Goal: Complete application form

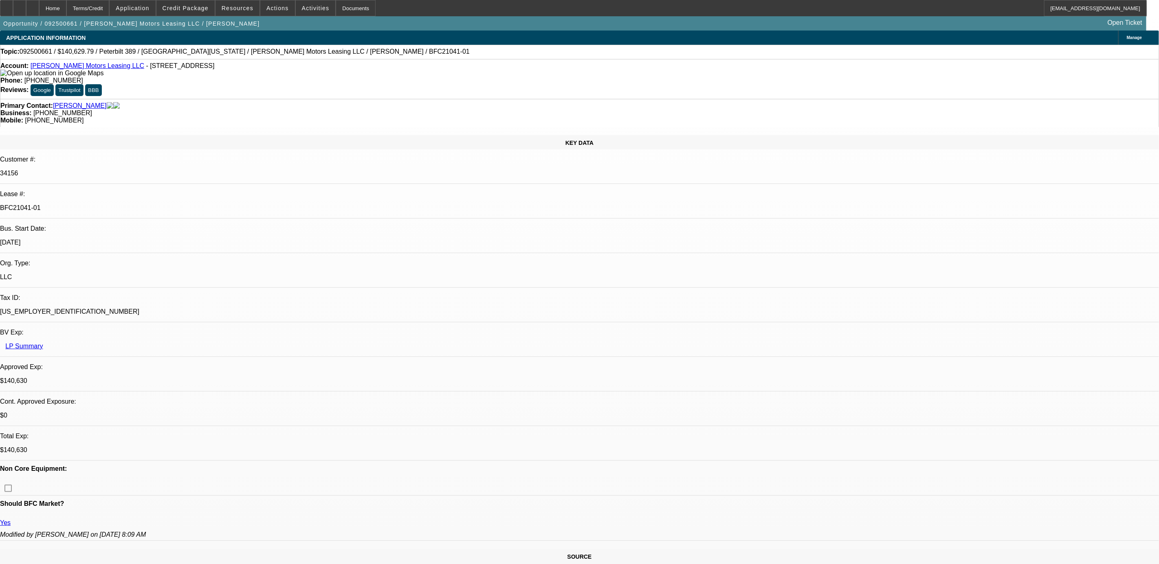
select select "0"
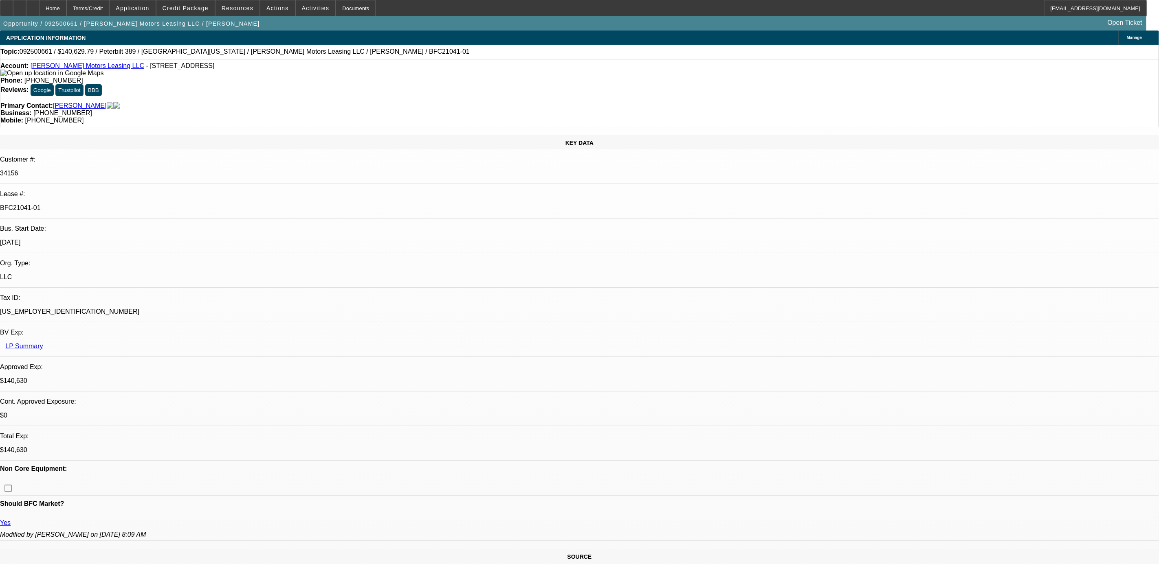
select select "0"
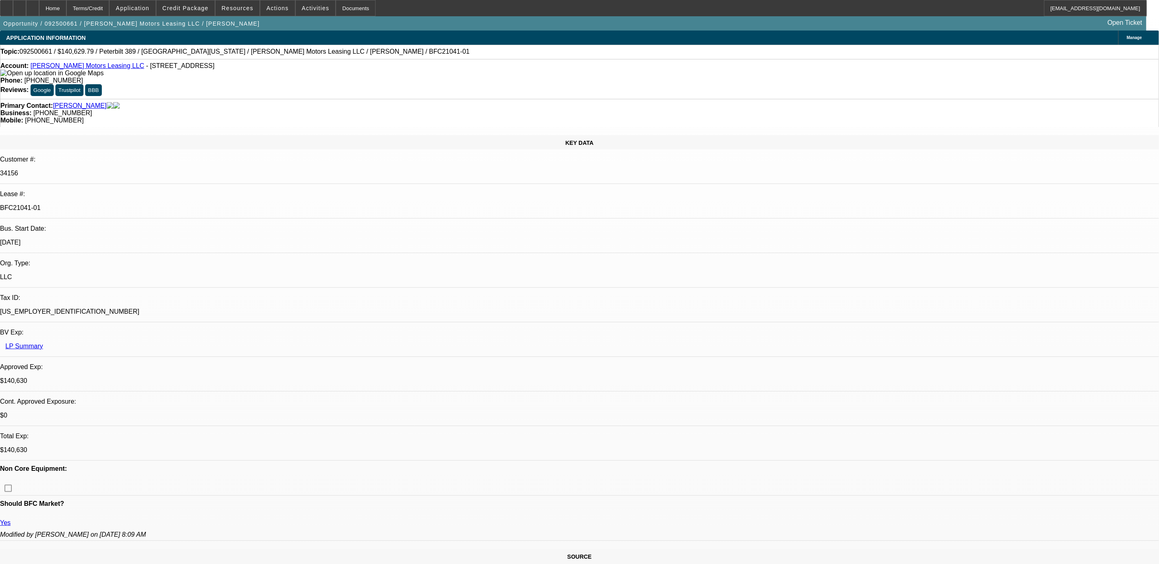
select select "0"
select select "1"
select select "2"
select select "6"
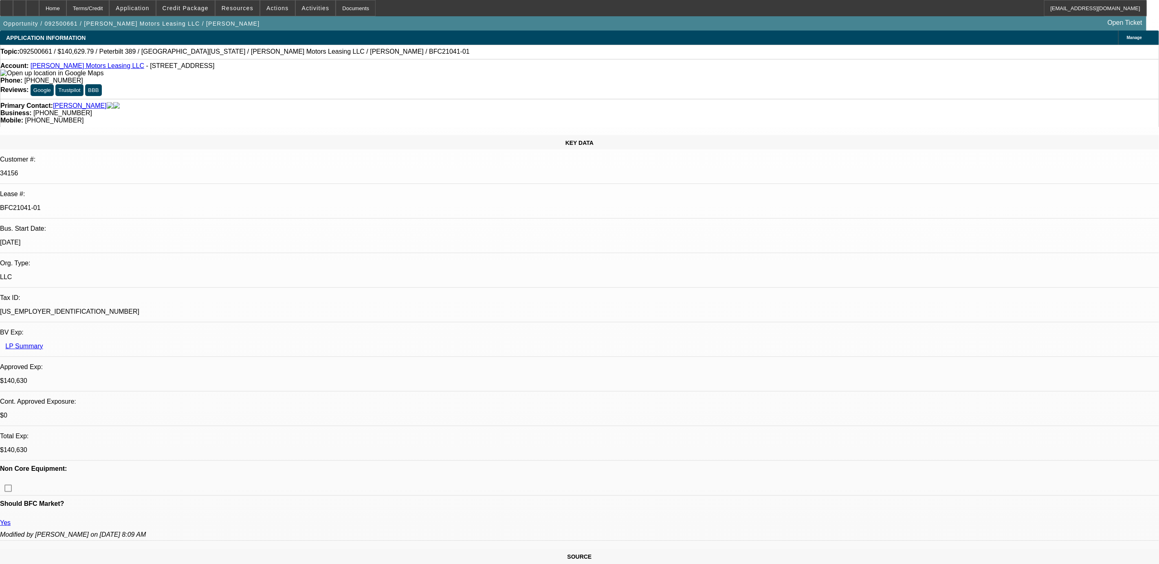
select select "1"
select select "6"
select select "1"
select select "2"
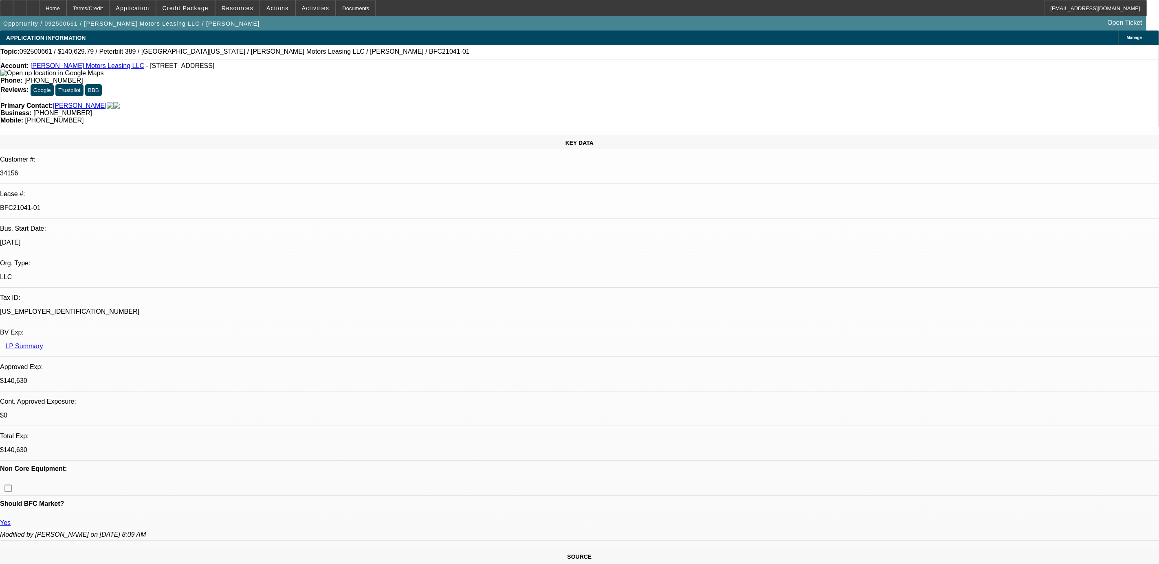
select select "6"
select select "1"
select select "6"
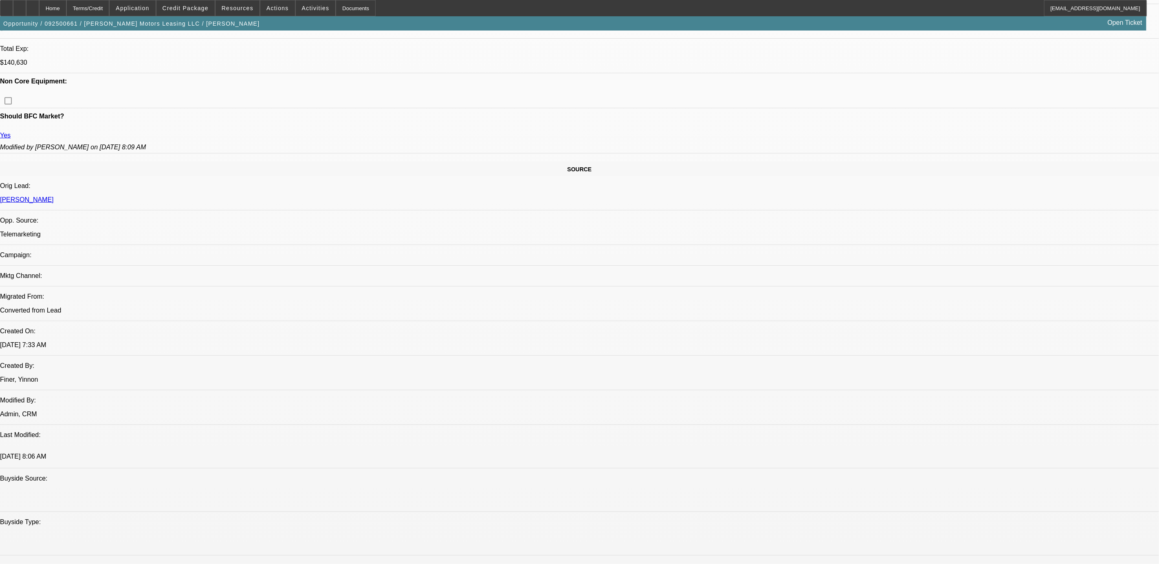
scroll to position [305, 0]
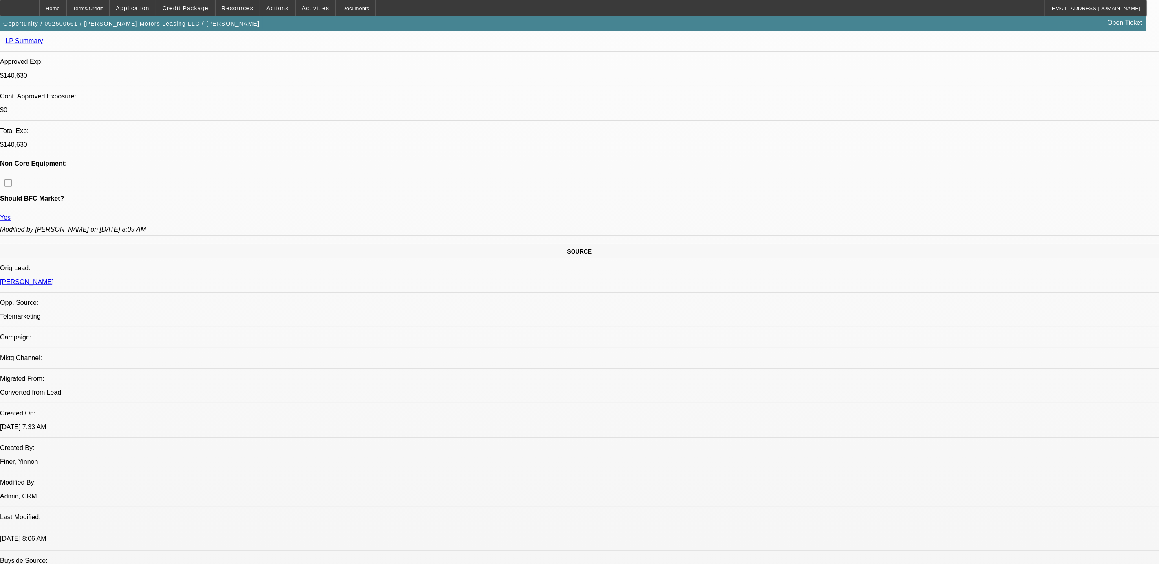
drag, startPoint x: 646, startPoint y: 355, endPoint x: 663, endPoint y: 355, distance: 16.3
drag, startPoint x: 663, startPoint y: 355, endPoint x: 678, endPoint y: 368, distance: 19.7
drag, startPoint x: 678, startPoint y: 368, endPoint x: 665, endPoint y: 347, distance: 24.4
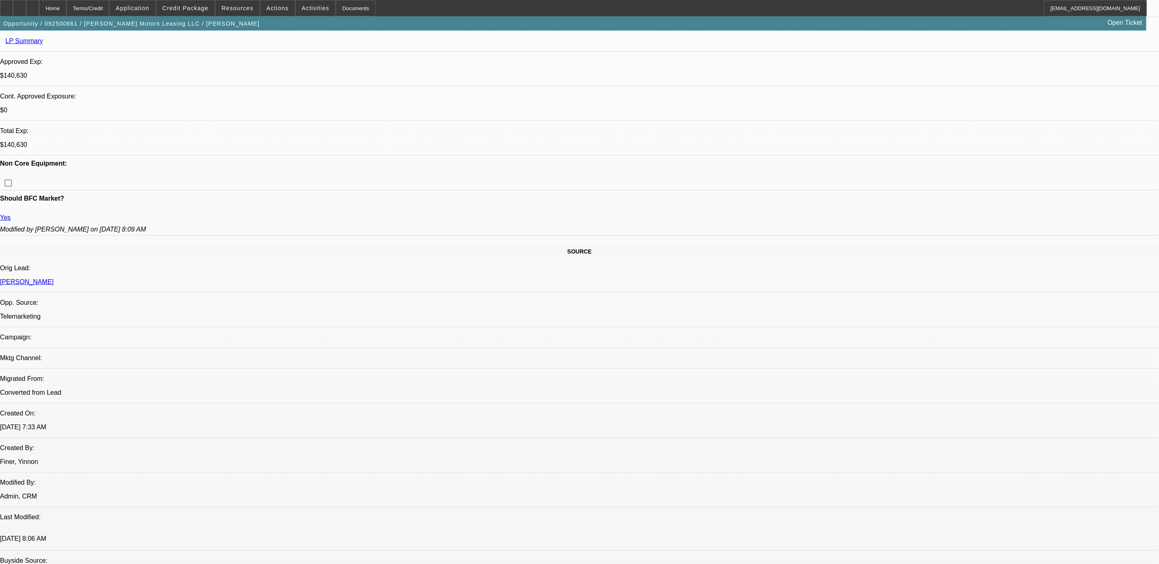
drag, startPoint x: 665, startPoint y: 347, endPoint x: 656, endPoint y: 347, distance: 8.6
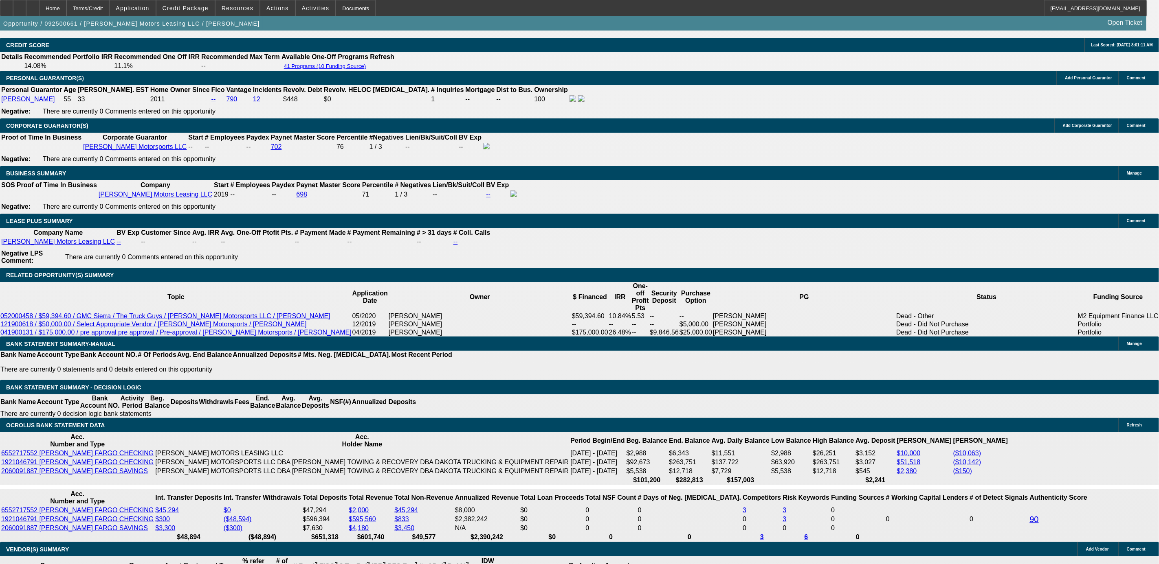
scroll to position [1222, 0]
